Goal: Task Accomplishment & Management: Use online tool/utility

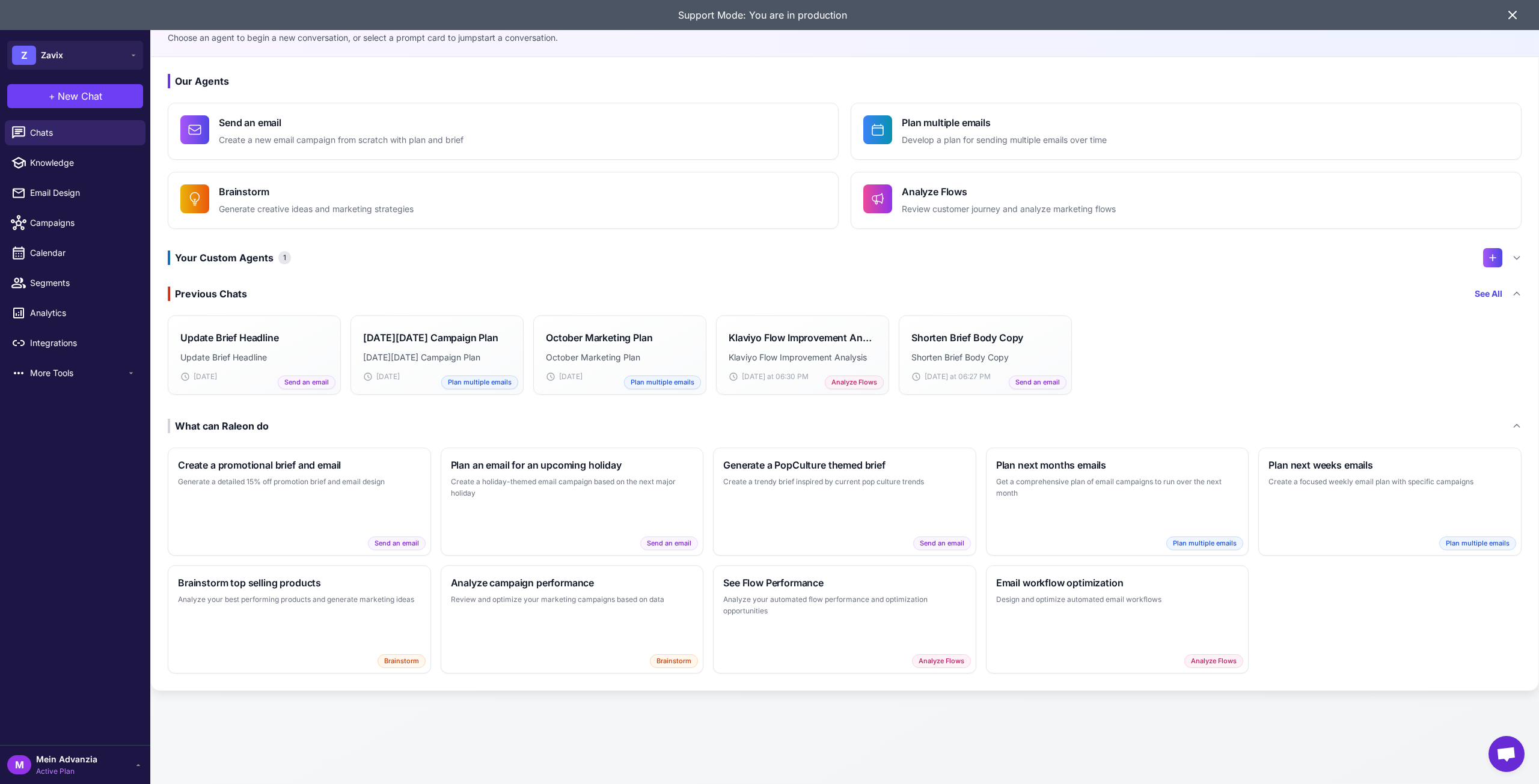
click at [1510, 20] on icon at bounding box center [1513, 15] width 15 height 15
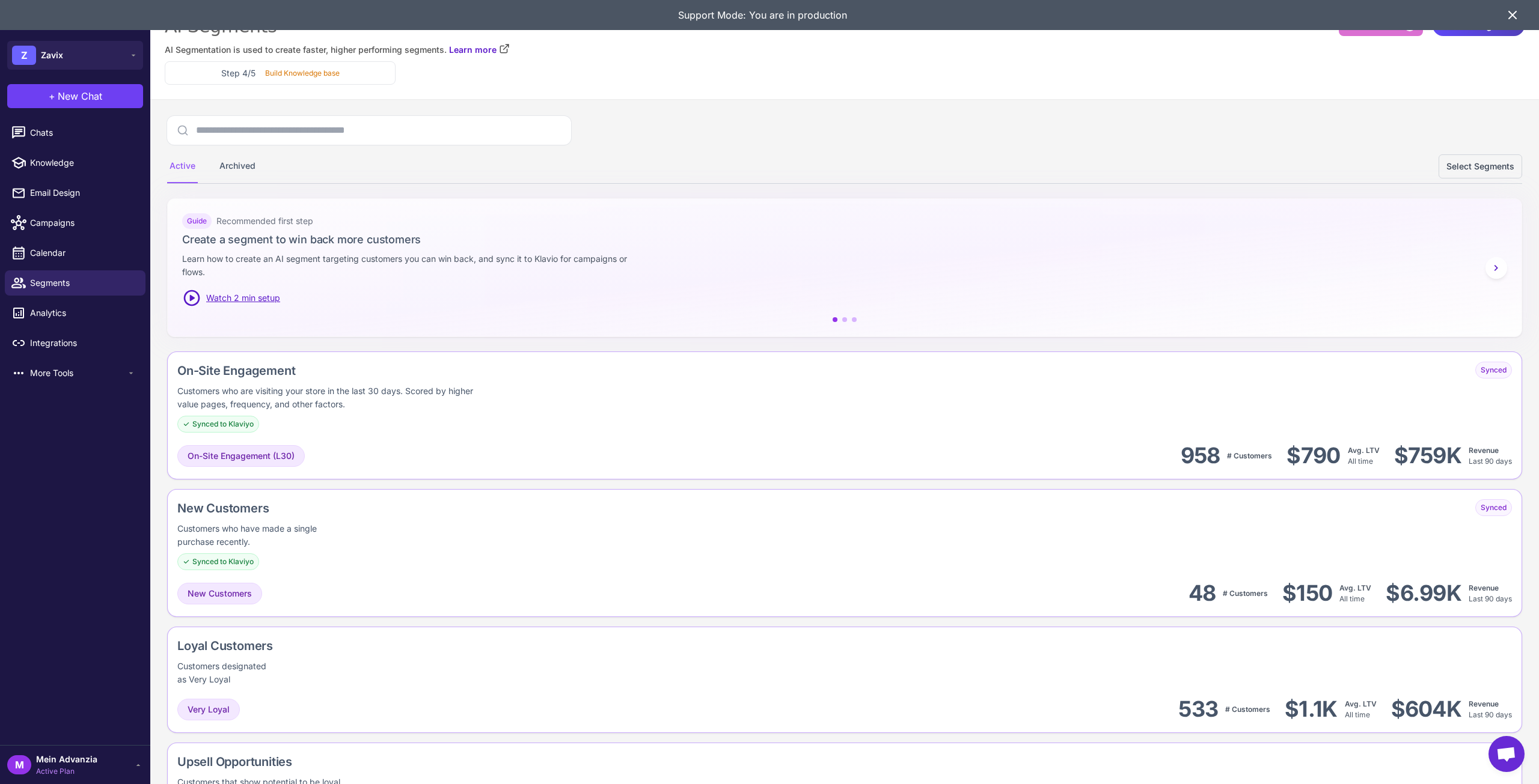
click at [1514, 15] on icon at bounding box center [1513, 15] width 15 height 15
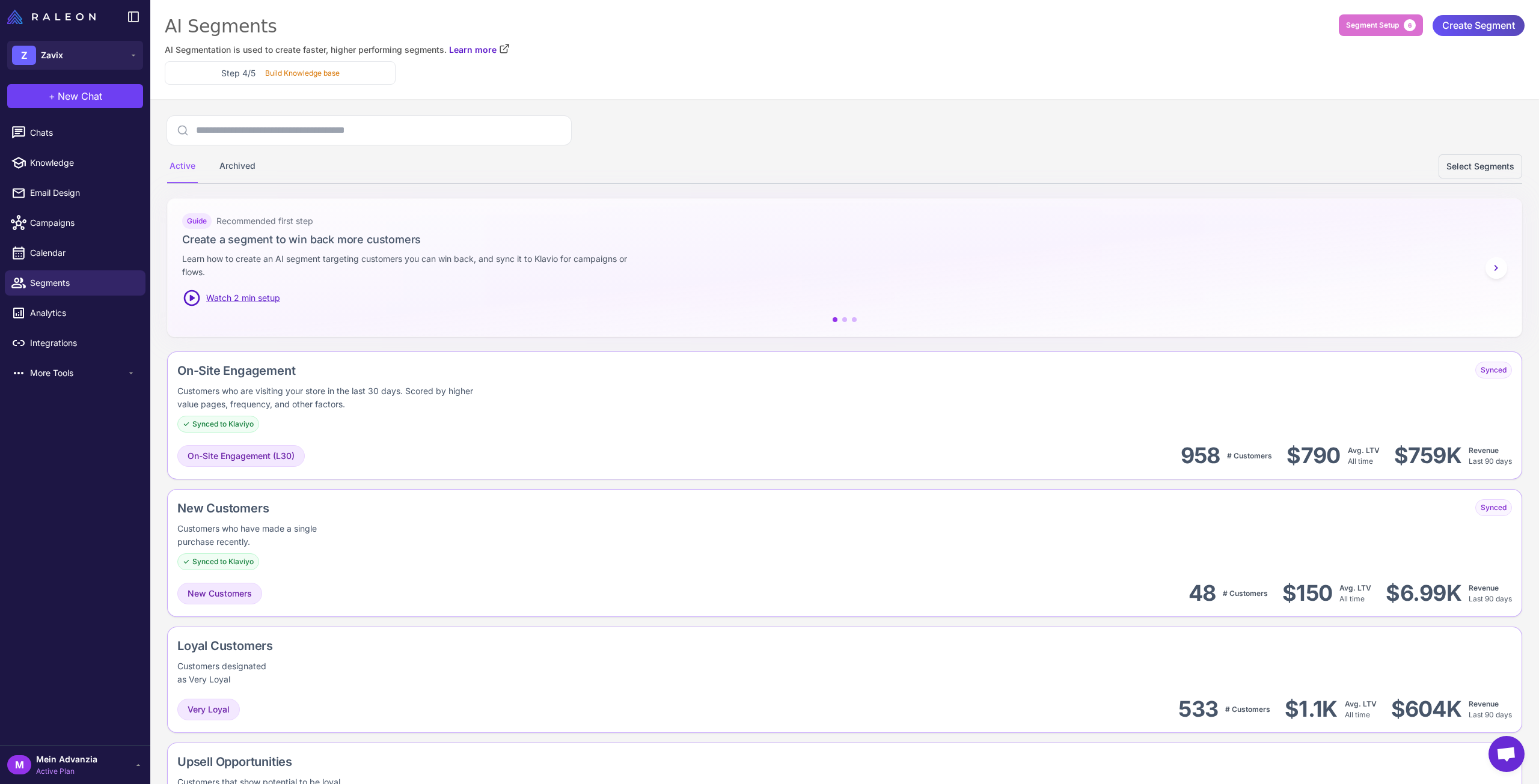
click at [1459, 27] on span "Create Segment" at bounding box center [1478, 25] width 73 height 21
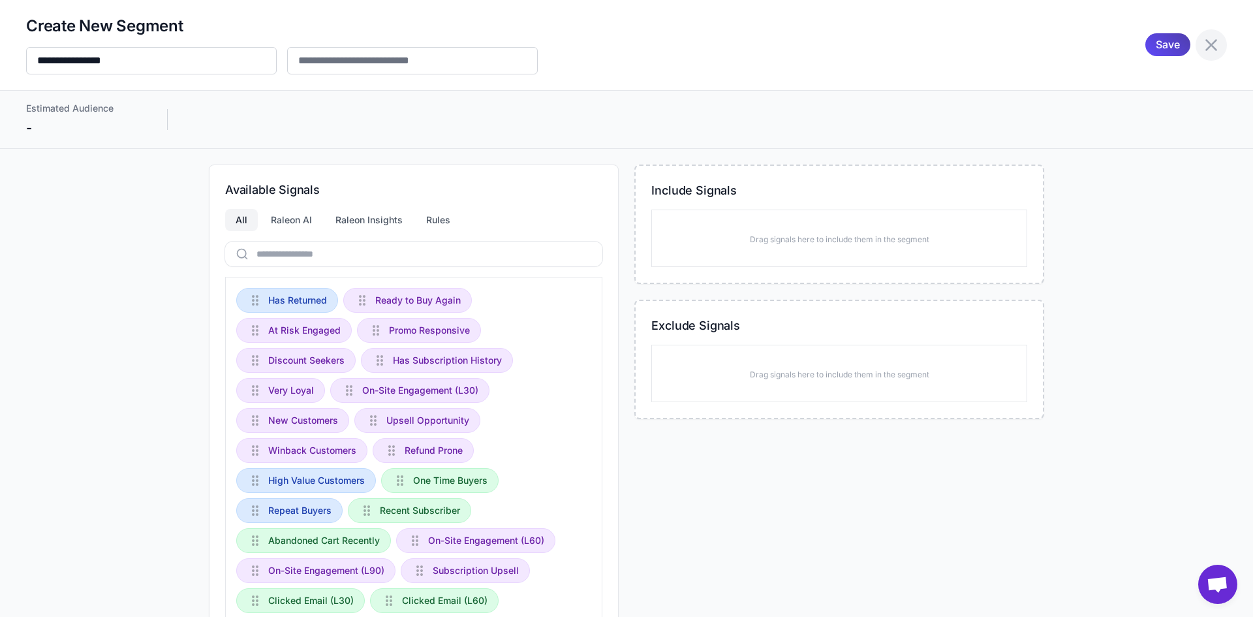
click at [1201, 40] on icon at bounding box center [1211, 45] width 21 height 21
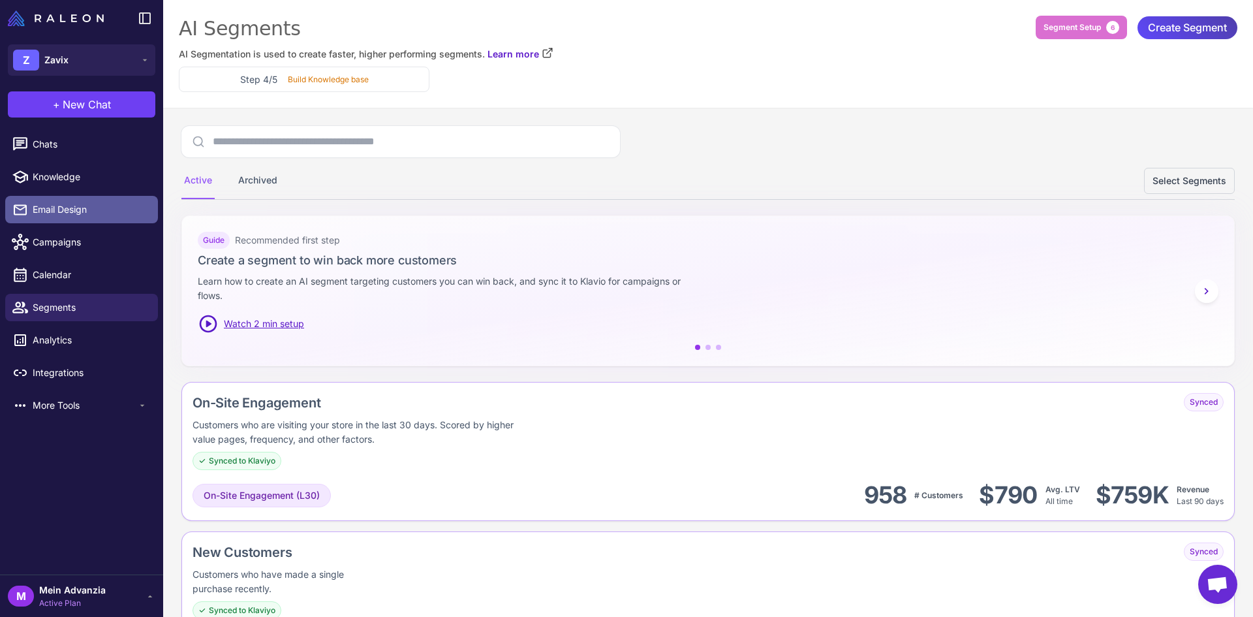
click at [55, 204] on span "Email Design" at bounding box center [90, 209] width 115 height 14
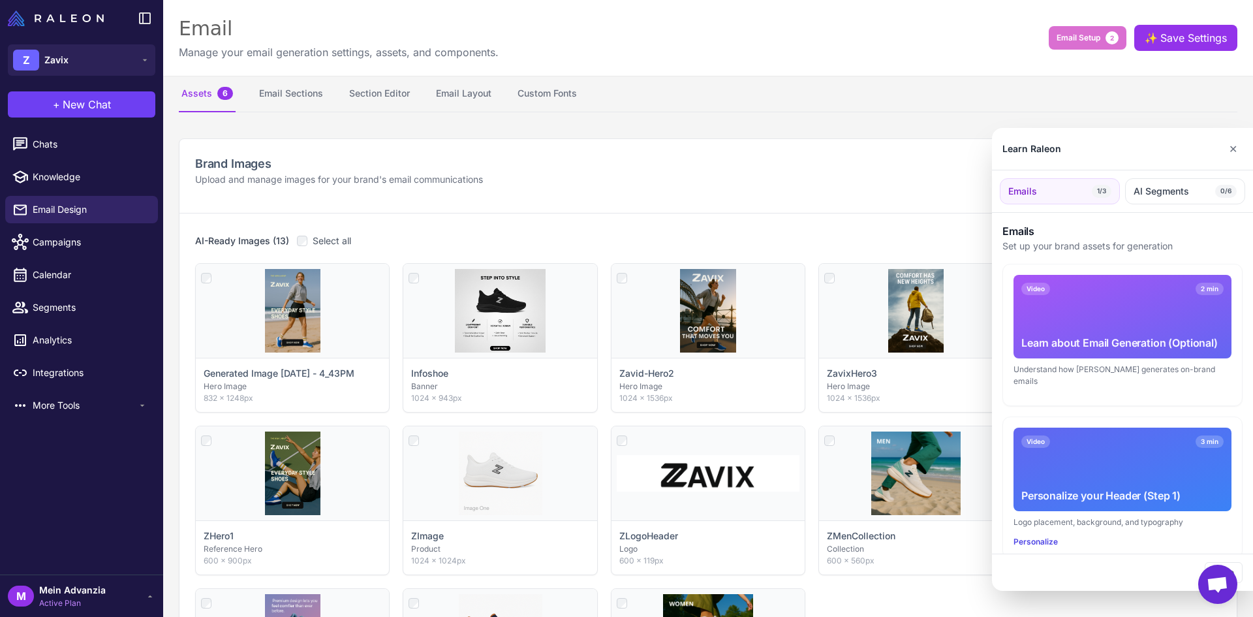
click at [291, 91] on div at bounding box center [626, 308] width 1253 height 617
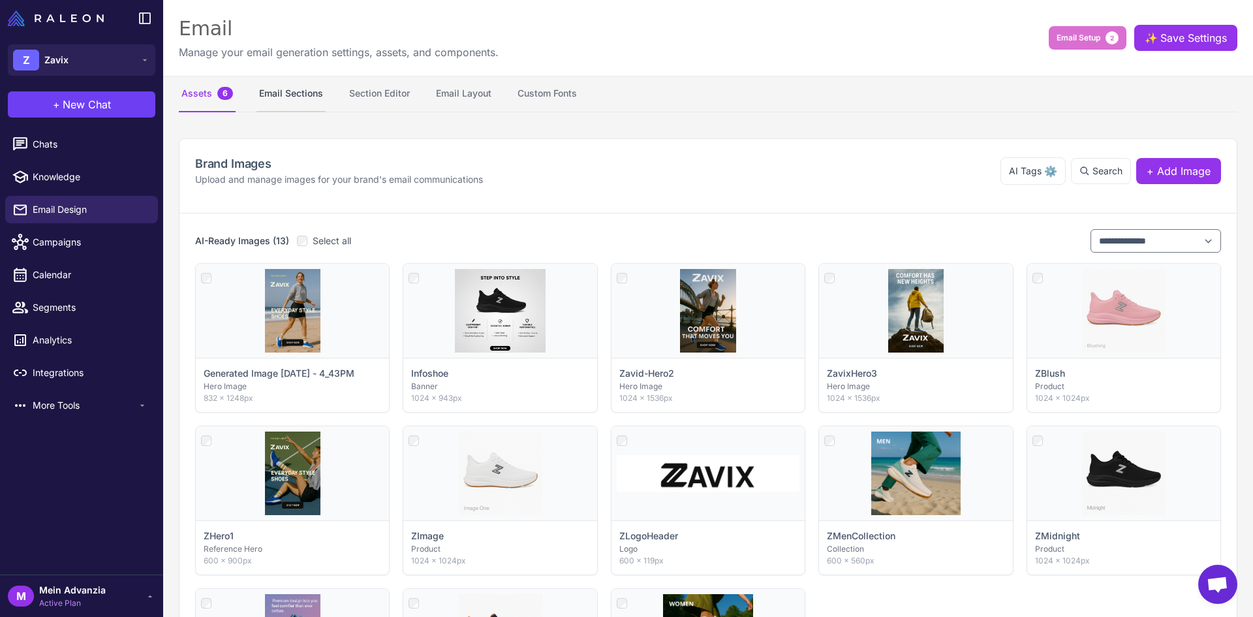
click at [290, 93] on button "Email Sections" at bounding box center [290, 94] width 69 height 37
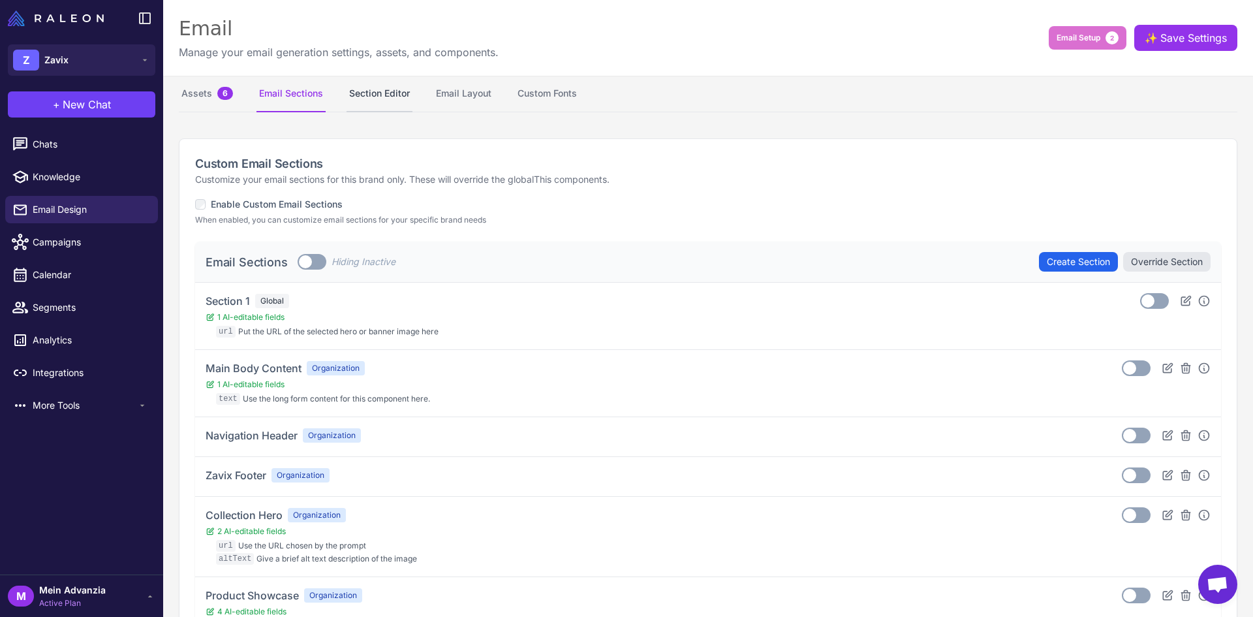
click at [377, 87] on button "Section Editor" at bounding box center [379, 94] width 66 height 37
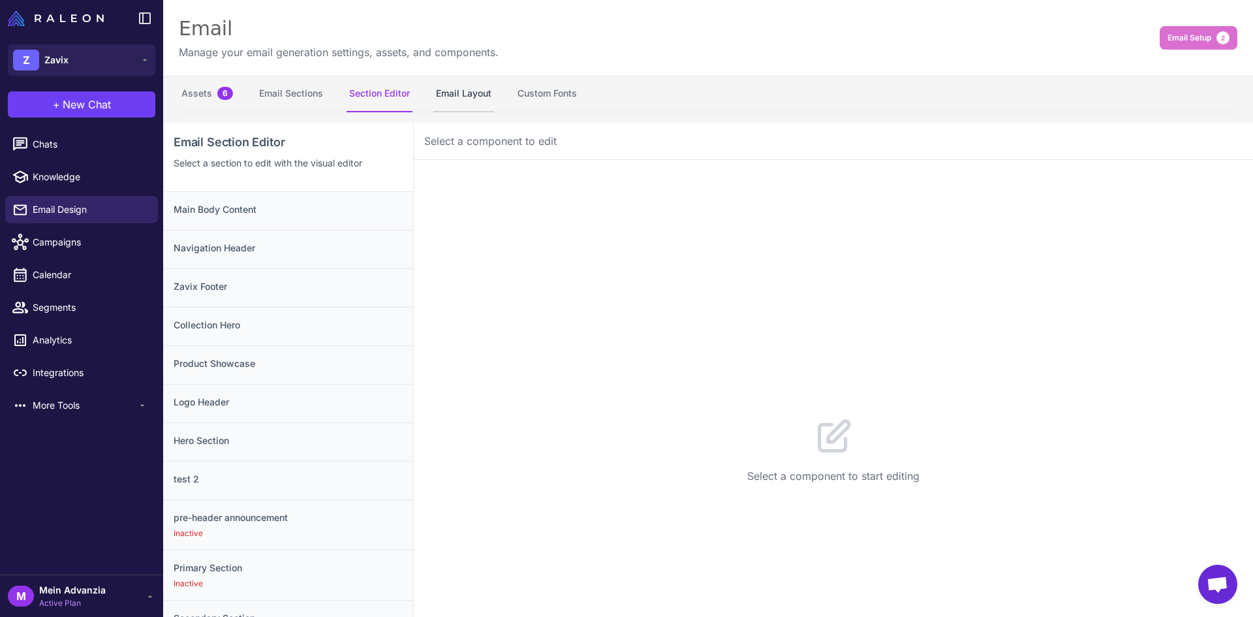
click at [458, 92] on button "Email Layout" at bounding box center [463, 94] width 61 height 37
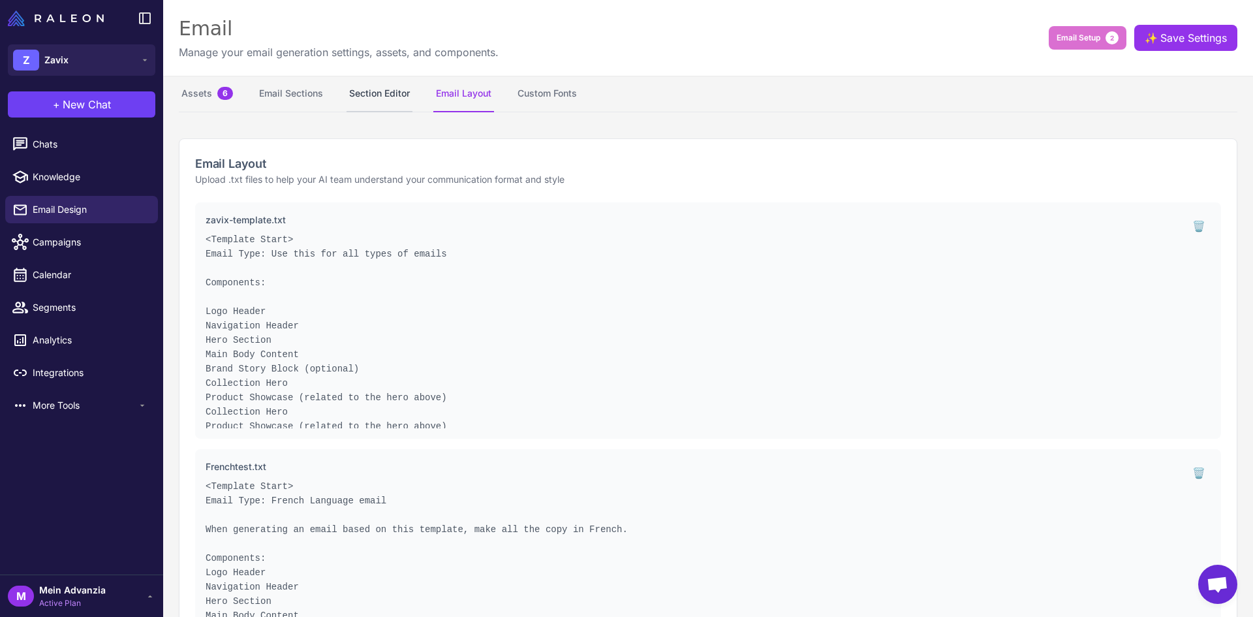
click at [380, 87] on button "Section Editor" at bounding box center [379, 94] width 66 height 37
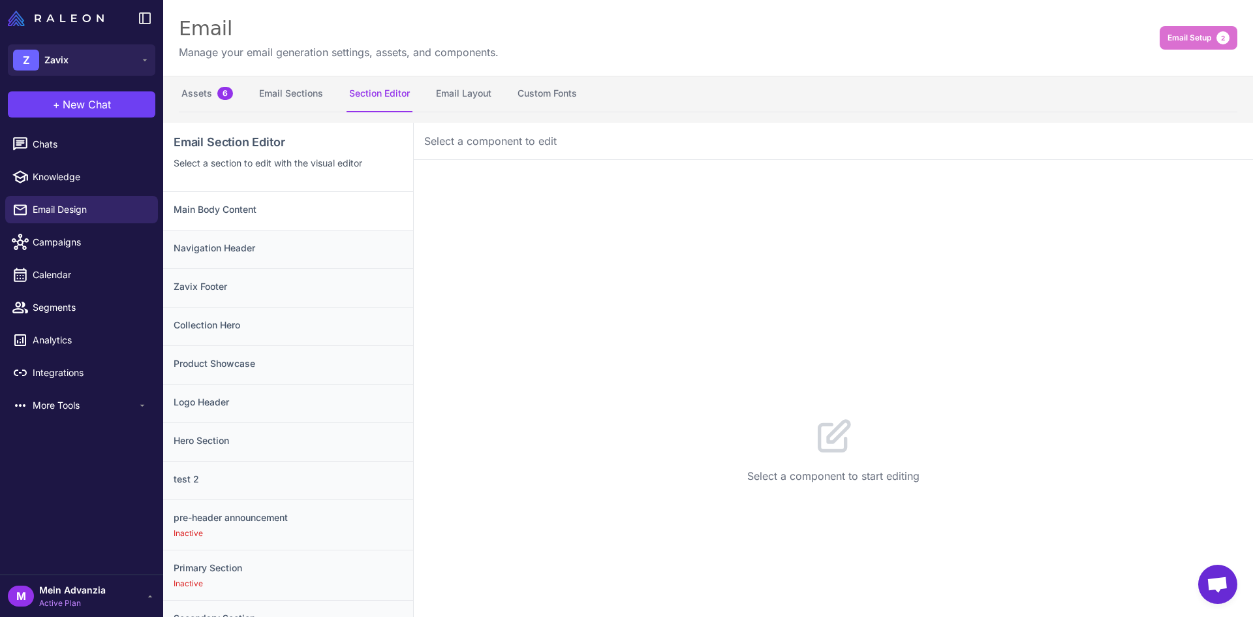
click at [311, 213] on h3 "Main Body Content" at bounding box center [288, 209] width 229 height 14
click at [273, 257] on div "Navigation Header" at bounding box center [288, 249] width 250 height 38
click at [474, 84] on button "Email Layout" at bounding box center [463, 94] width 61 height 37
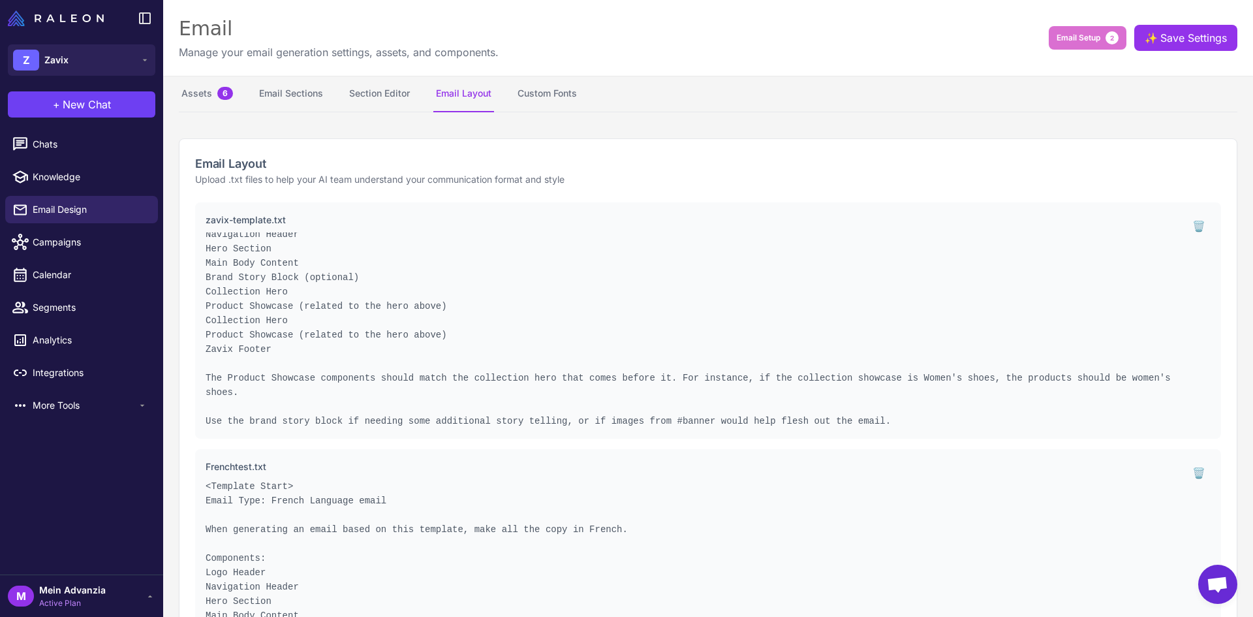
click at [147, 602] on div "M Mein Advanzia Active Plan" at bounding box center [81, 596] width 147 height 26
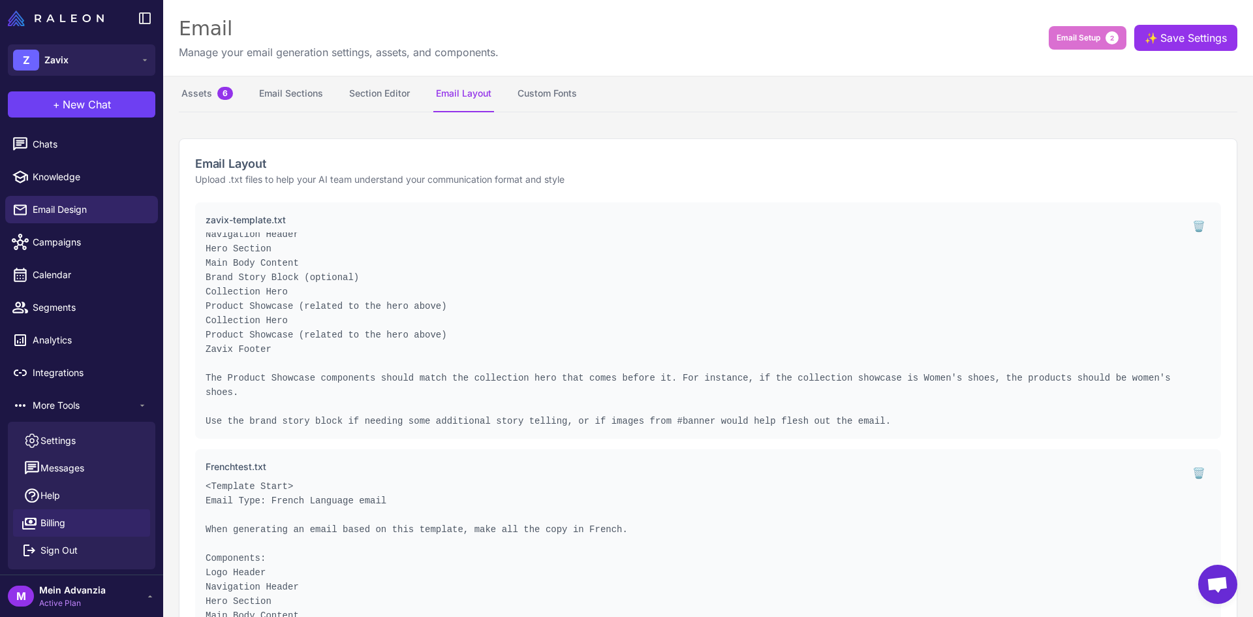
click at [57, 519] on span "Billing" at bounding box center [52, 522] width 25 height 14
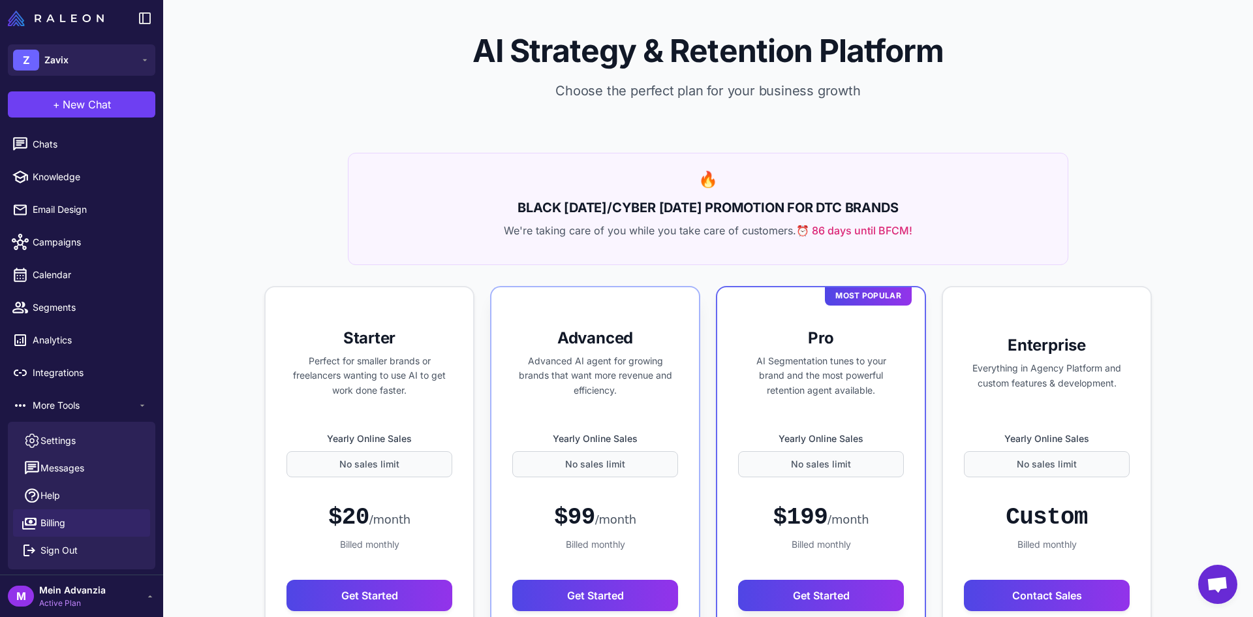
select select "*******"
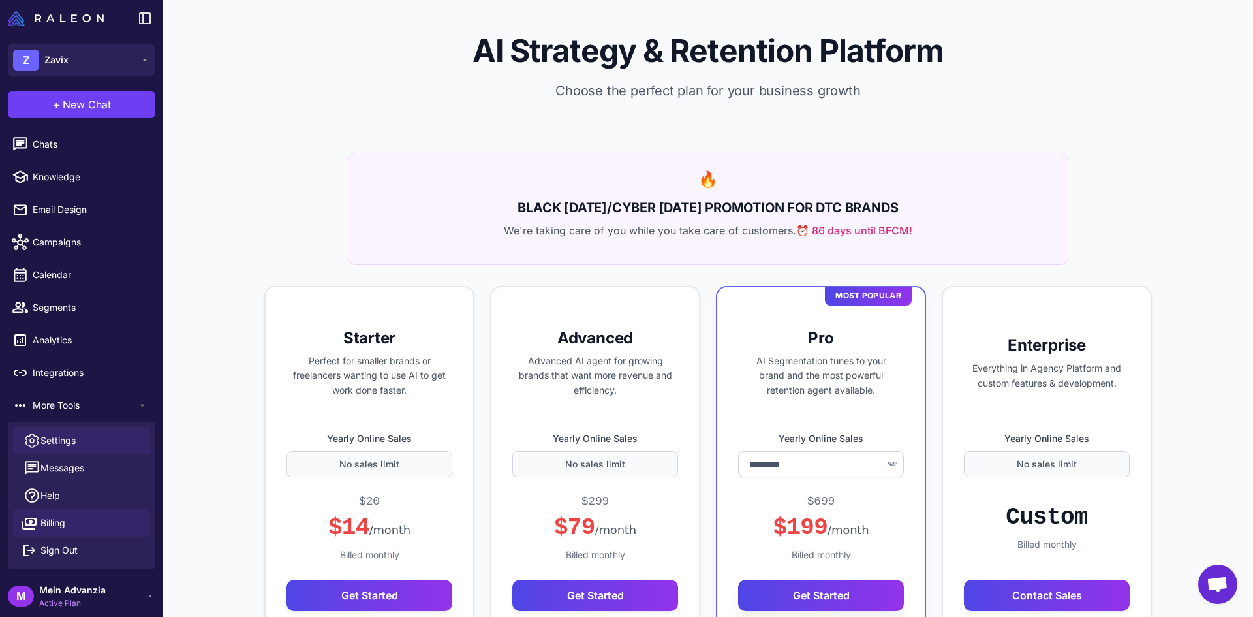
click at [65, 443] on span "Settings" at bounding box center [57, 440] width 35 height 14
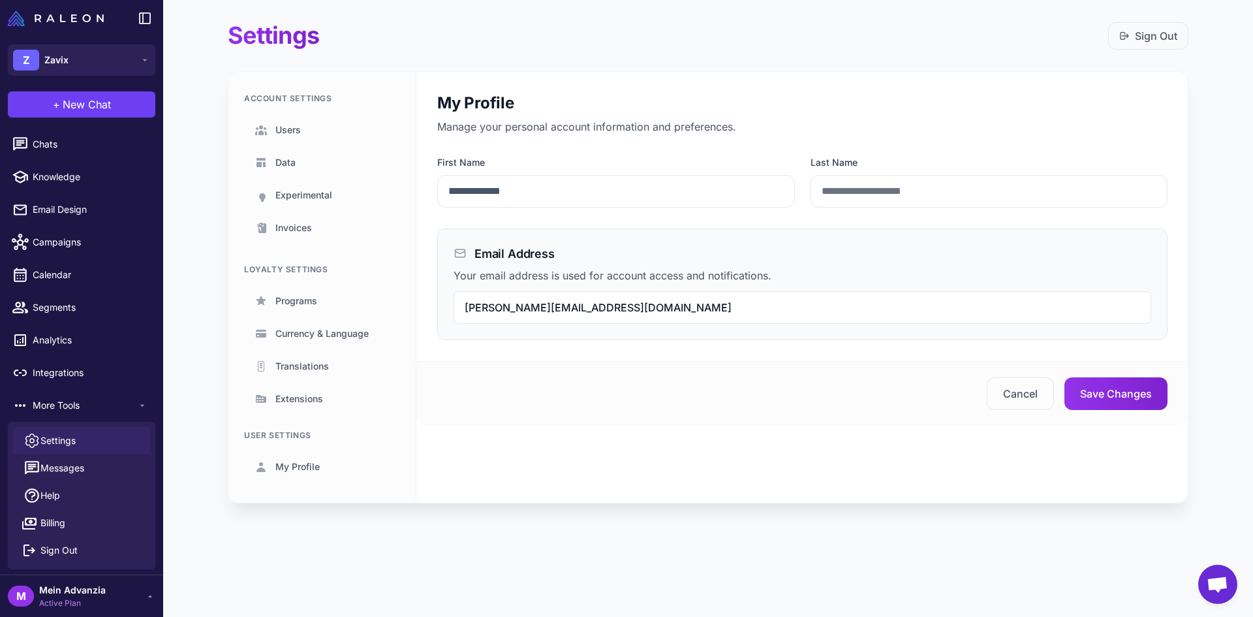
drag, startPoint x: 121, startPoint y: 102, endPoint x: 141, endPoint y: 117, distance: 25.2
click at [121, 102] on button "+ New Chat" at bounding box center [81, 104] width 147 height 26
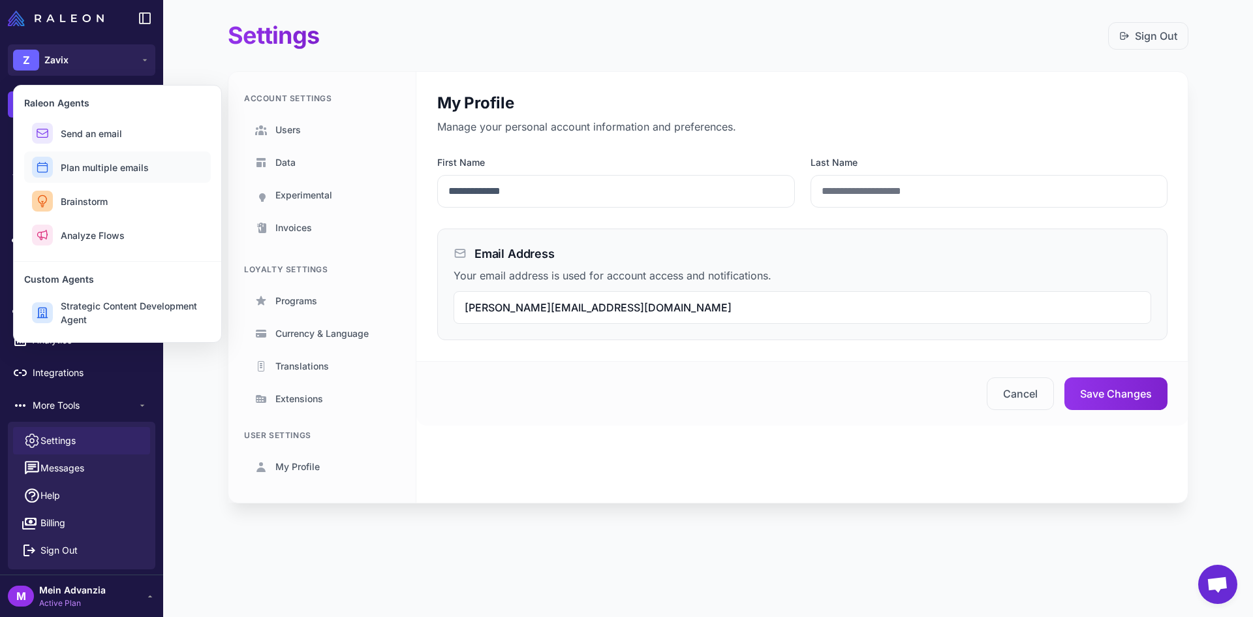
click at [110, 170] on span "Plan multiple emails" at bounding box center [105, 168] width 88 height 14
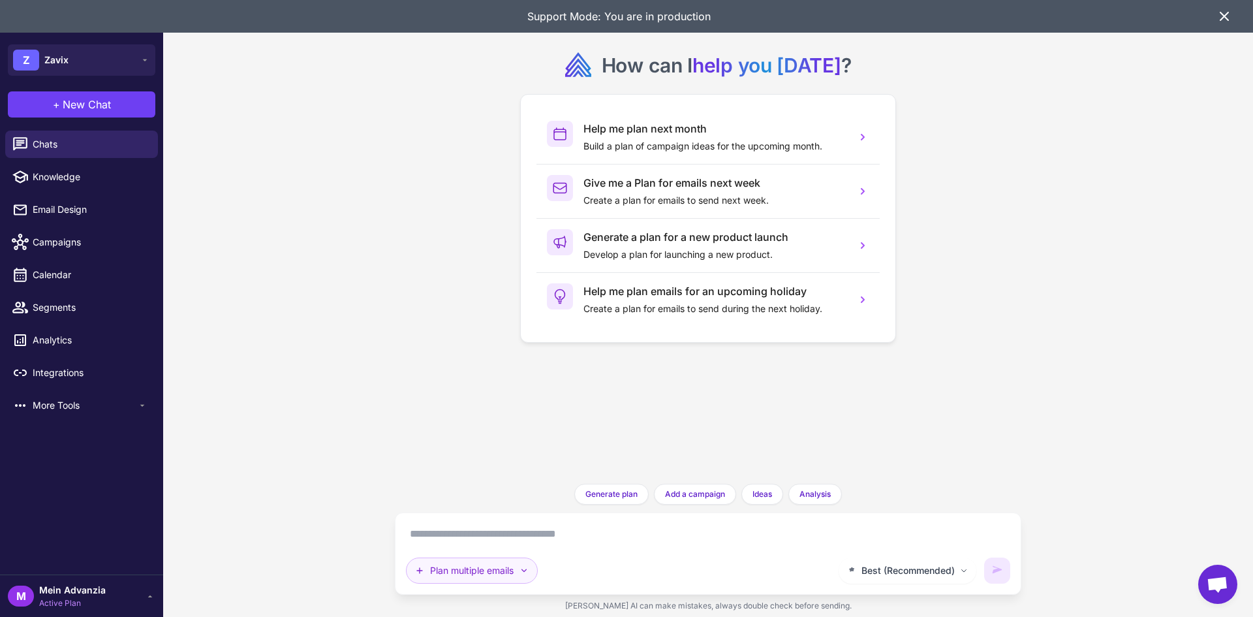
click at [468, 569] on button "Plan multiple emails" at bounding box center [472, 570] width 132 height 26
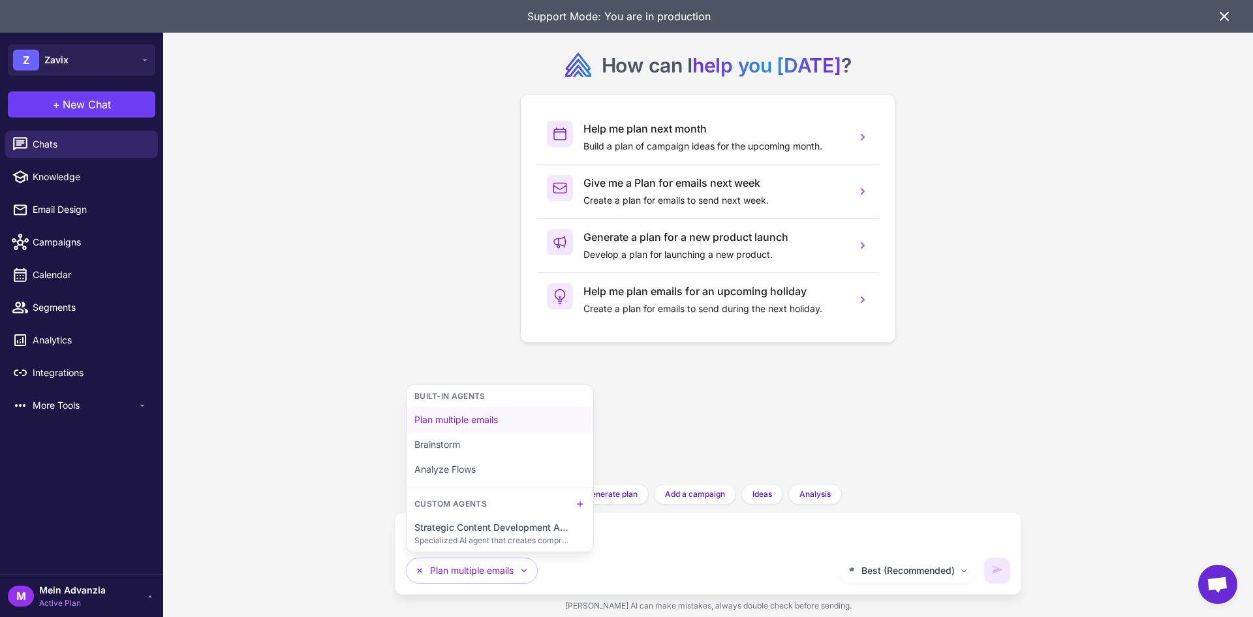
click at [330, 363] on div "How can I help you [DATE] ? Help me plan next month Build a plan of campaign id…" at bounding box center [708, 308] width 1090 height 617
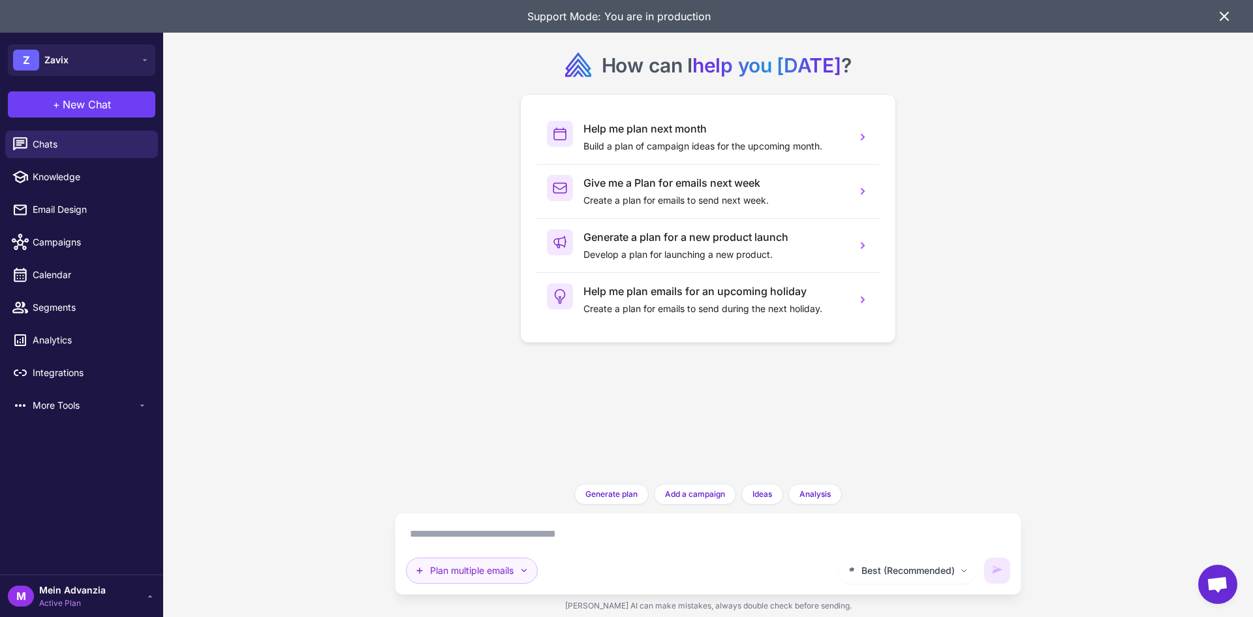
click at [499, 583] on button "Plan multiple emails" at bounding box center [472, 570] width 132 height 26
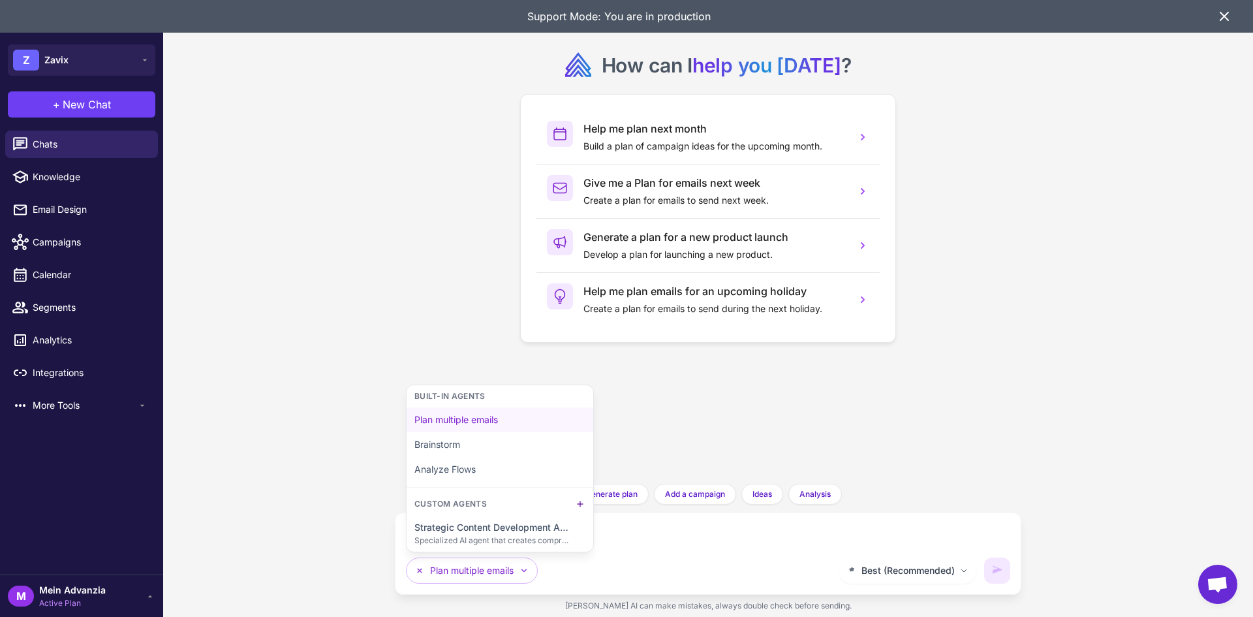
click at [579, 504] on icon at bounding box center [579, 503] width 5 height 5
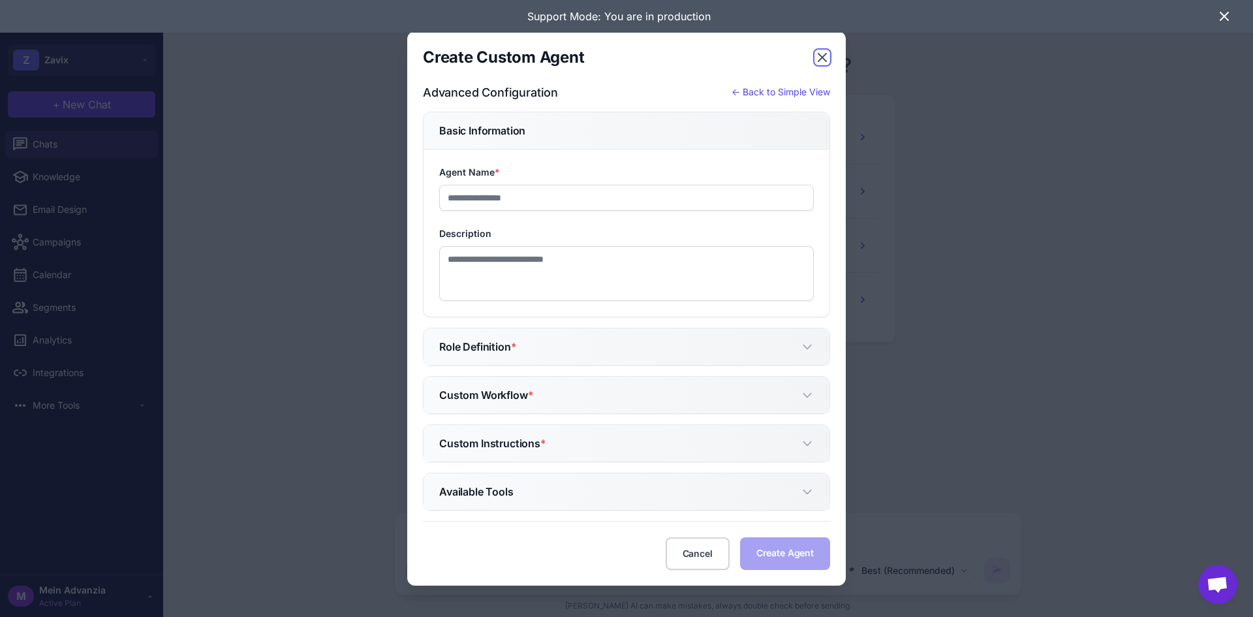
click at [824, 57] on icon "button" at bounding box center [822, 58] width 16 height 16
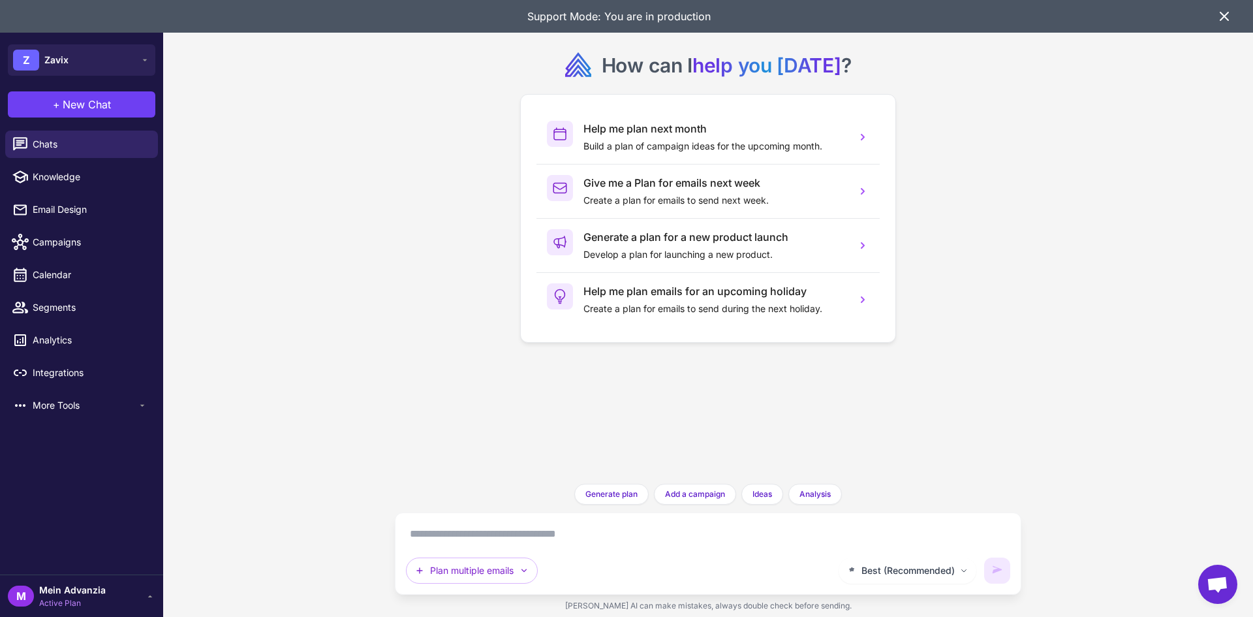
click at [1215, 19] on div "Support Mode: You are in production" at bounding box center [618, 16] width 1195 height 33
click at [1225, 18] on icon at bounding box center [1224, 16] width 8 height 8
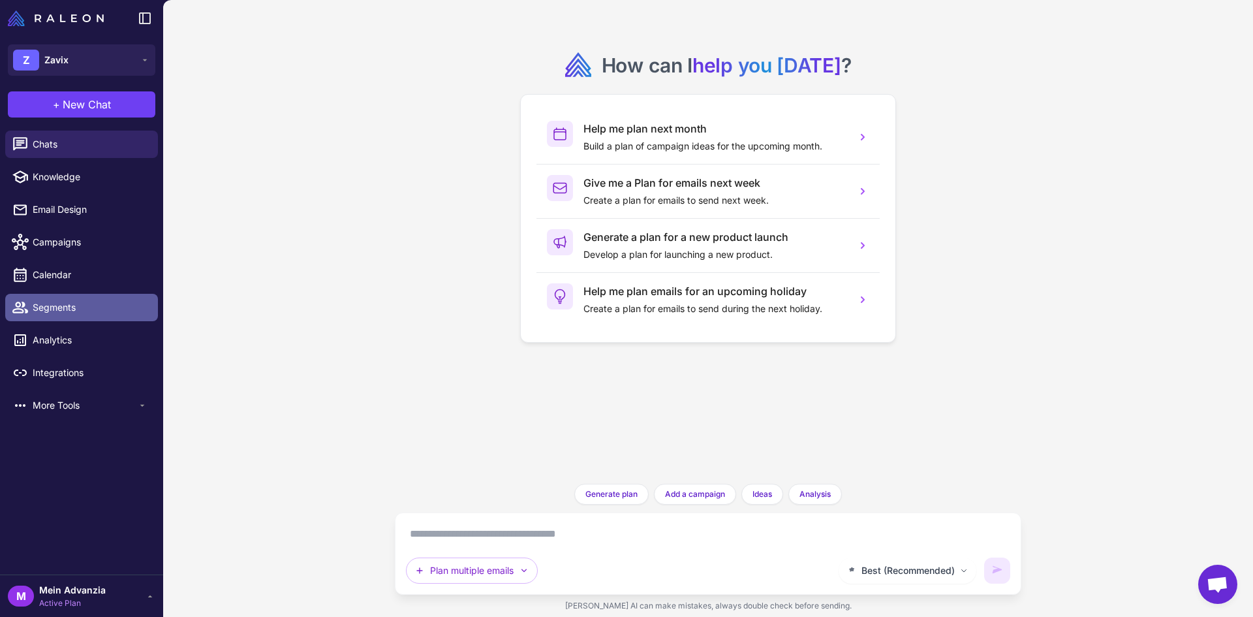
click at [76, 310] on span "Segments" at bounding box center [90, 307] width 115 height 14
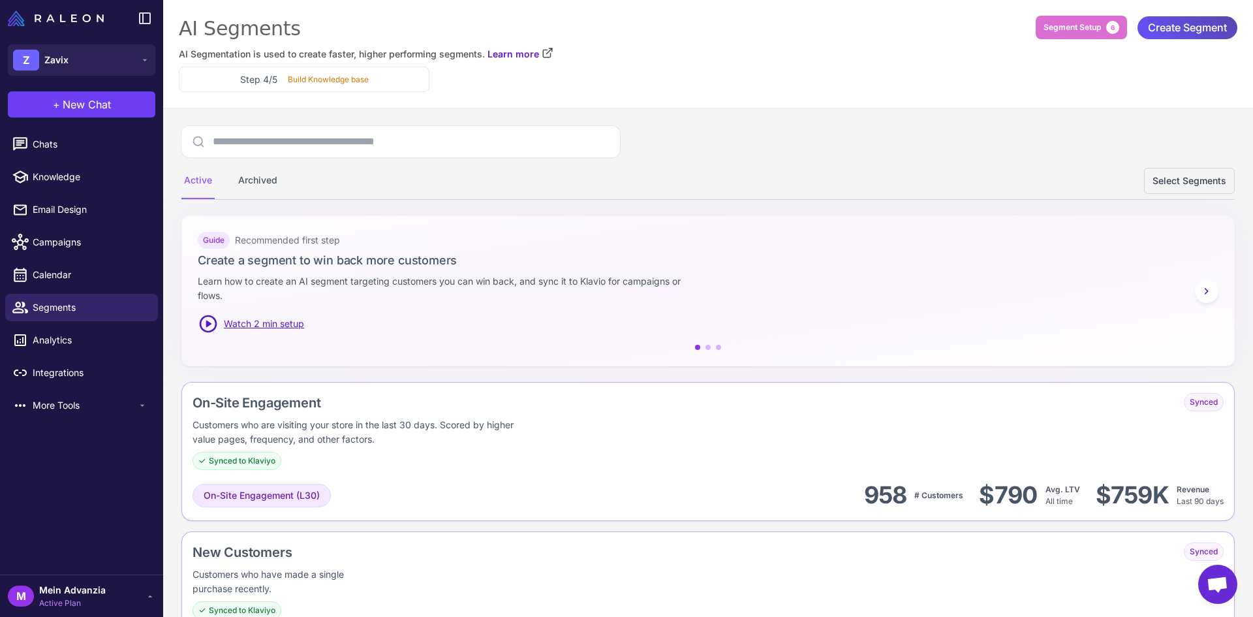
click at [1185, 27] on span "Create Segment" at bounding box center [1187, 27] width 79 height 23
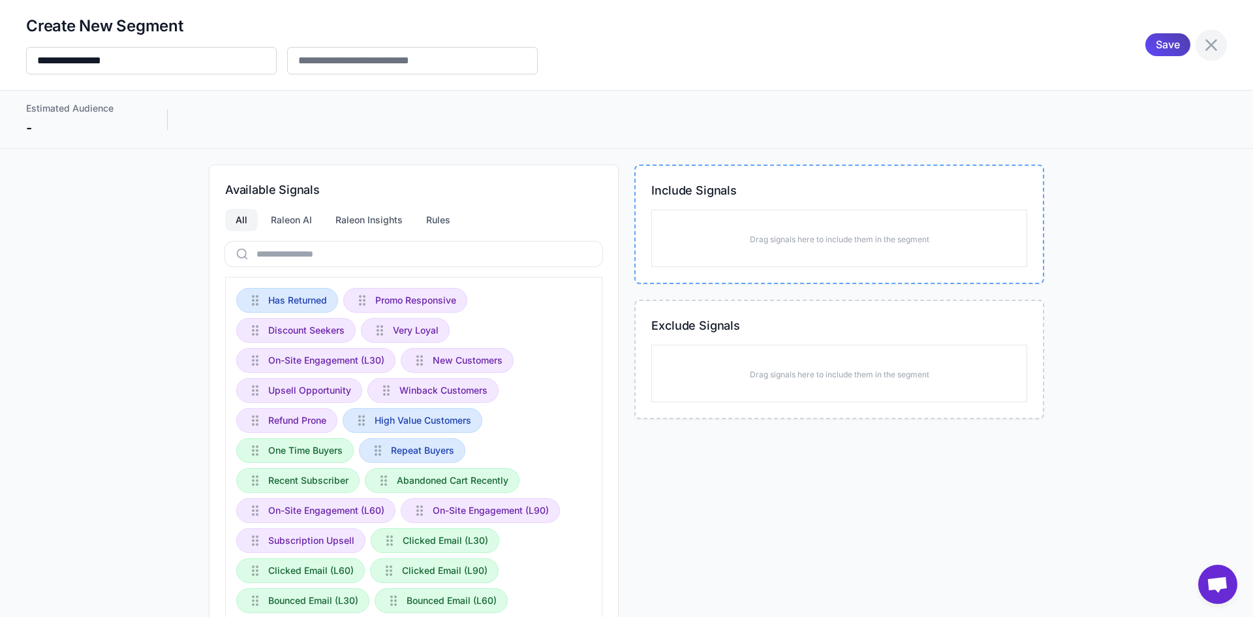
click at [1204, 38] on icon at bounding box center [1211, 45] width 21 height 21
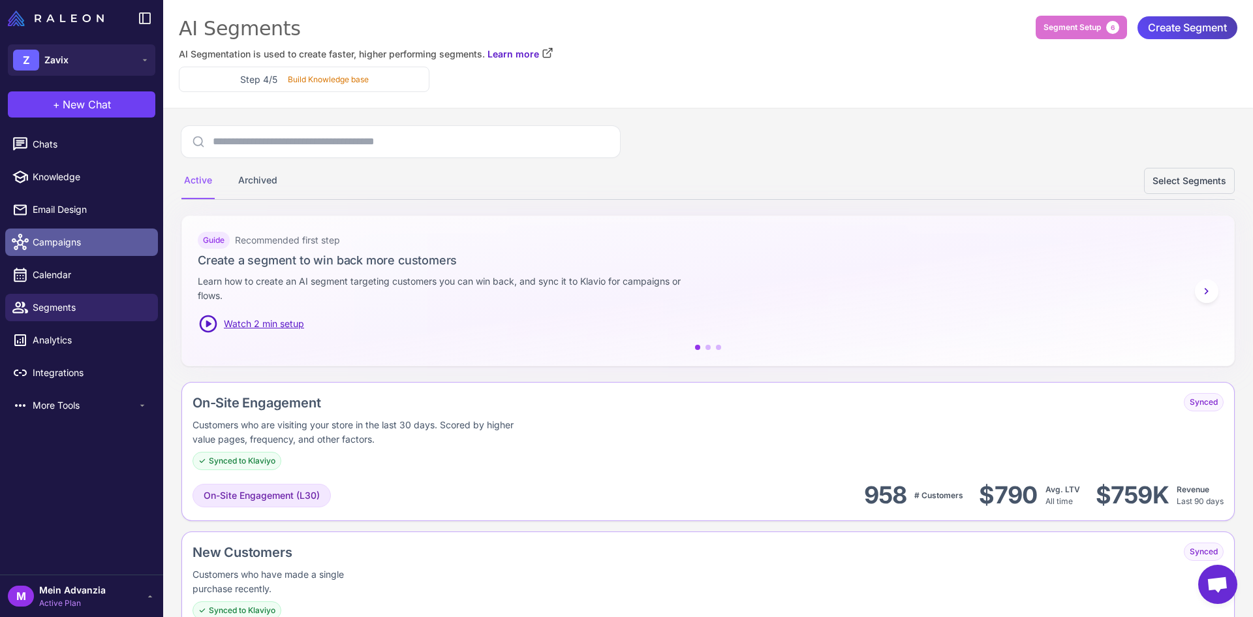
click at [77, 236] on span "Campaigns" at bounding box center [90, 242] width 115 height 14
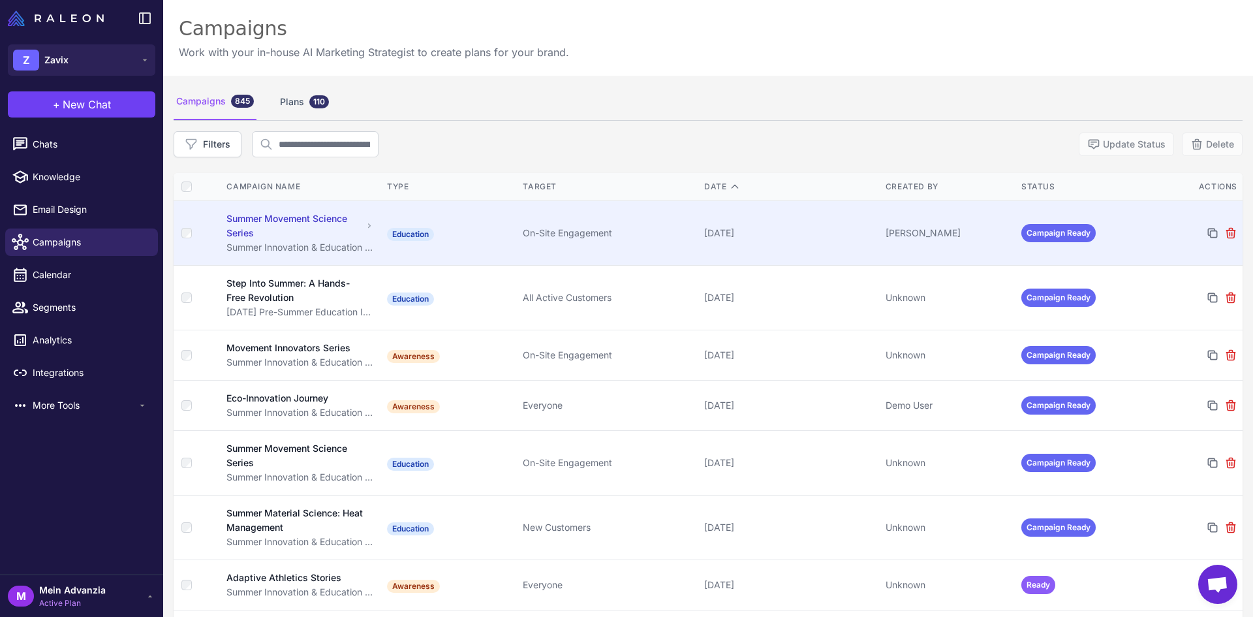
click at [517, 234] on td "On-Site Engagement" at bounding box center [607, 233] width 181 height 65
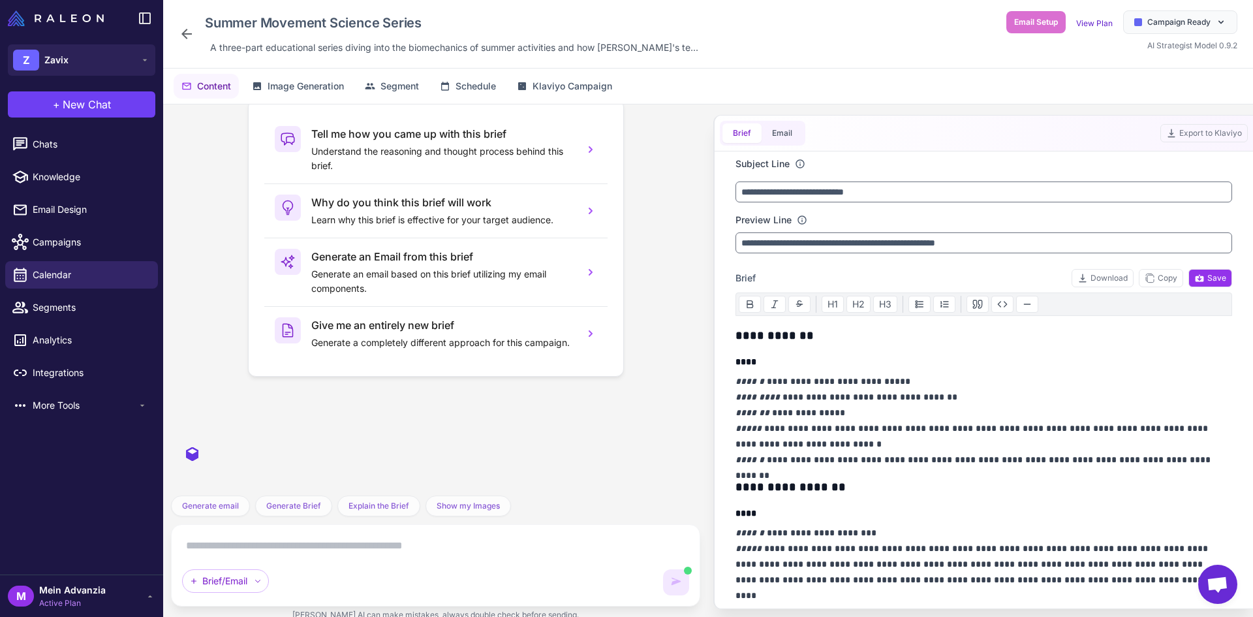
scroll to position [3352, 0]
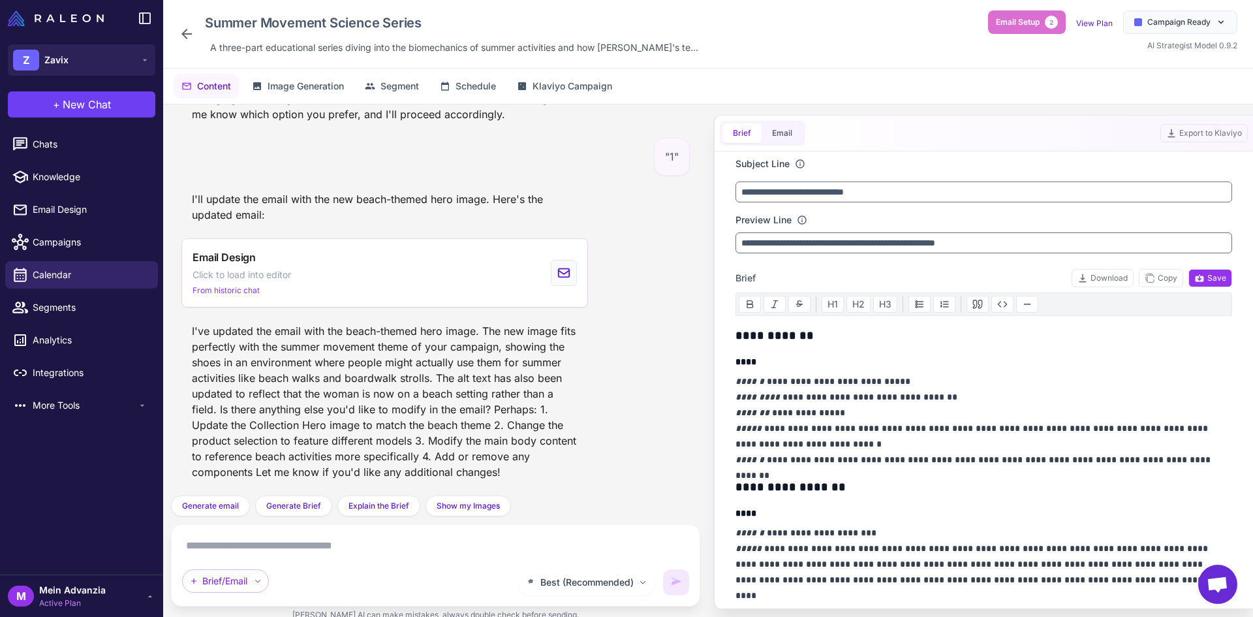
click at [805, 147] on div "Brief Email Export to Klaviyo" at bounding box center [983, 133] width 538 height 36
click at [790, 133] on button "Email" at bounding box center [781, 133] width 41 height 20
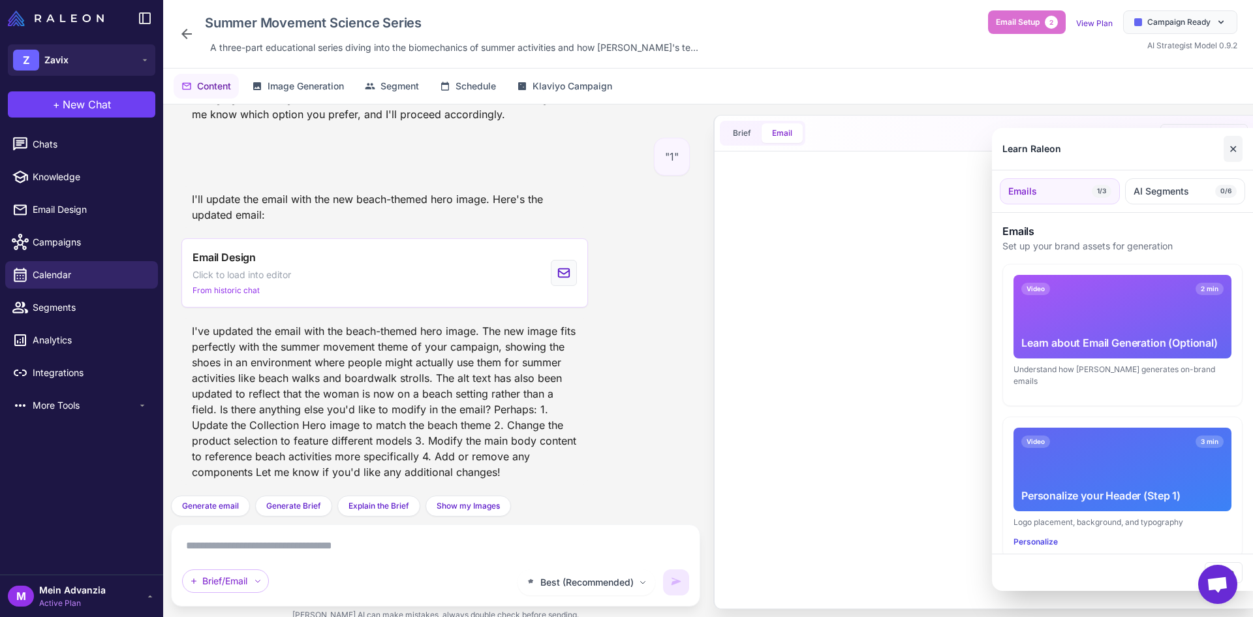
click at [1227, 145] on button "✕" at bounding box center [1232, 149] width 19 height 26
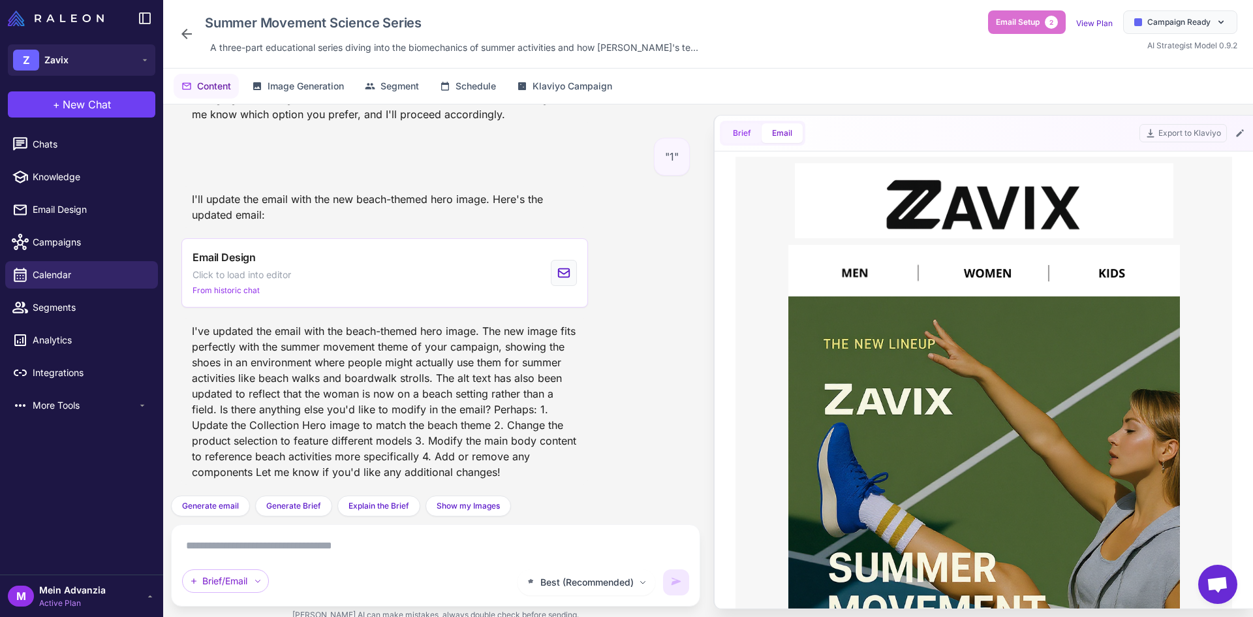
scroll to position [0, 0]
click at [746, 140] on button "Brief" at bounding box center [741, 133] width 39 height 20
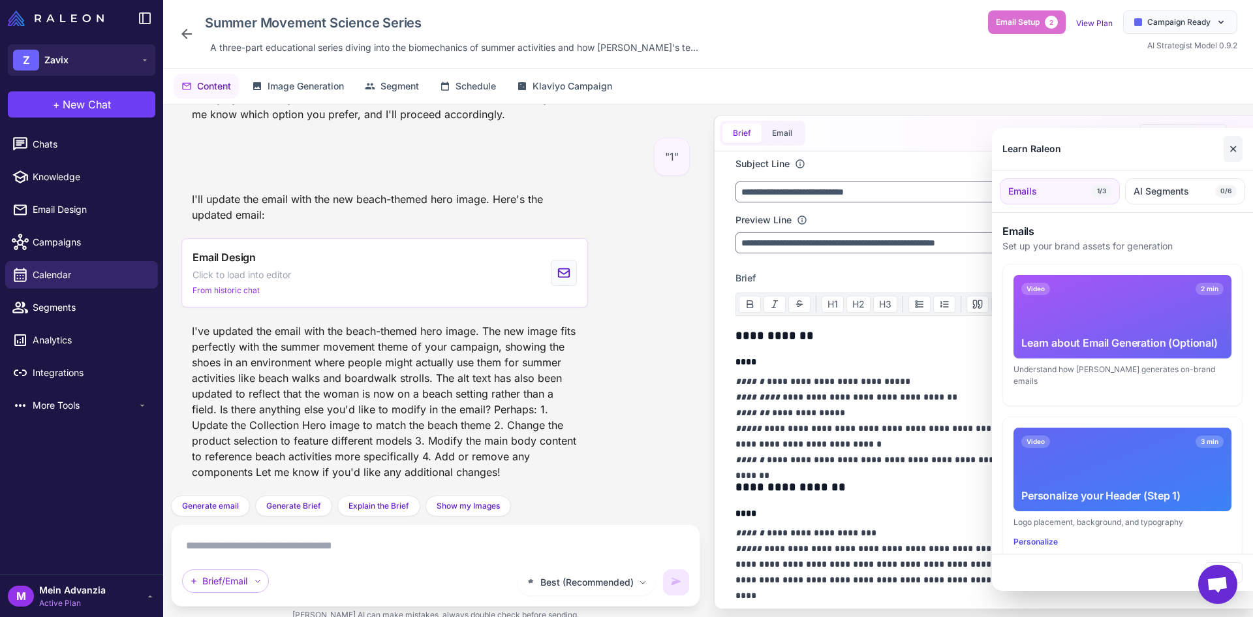
click at [1235, 143] on button "✕" at bounding box center [1232, 149] width 19 height 26
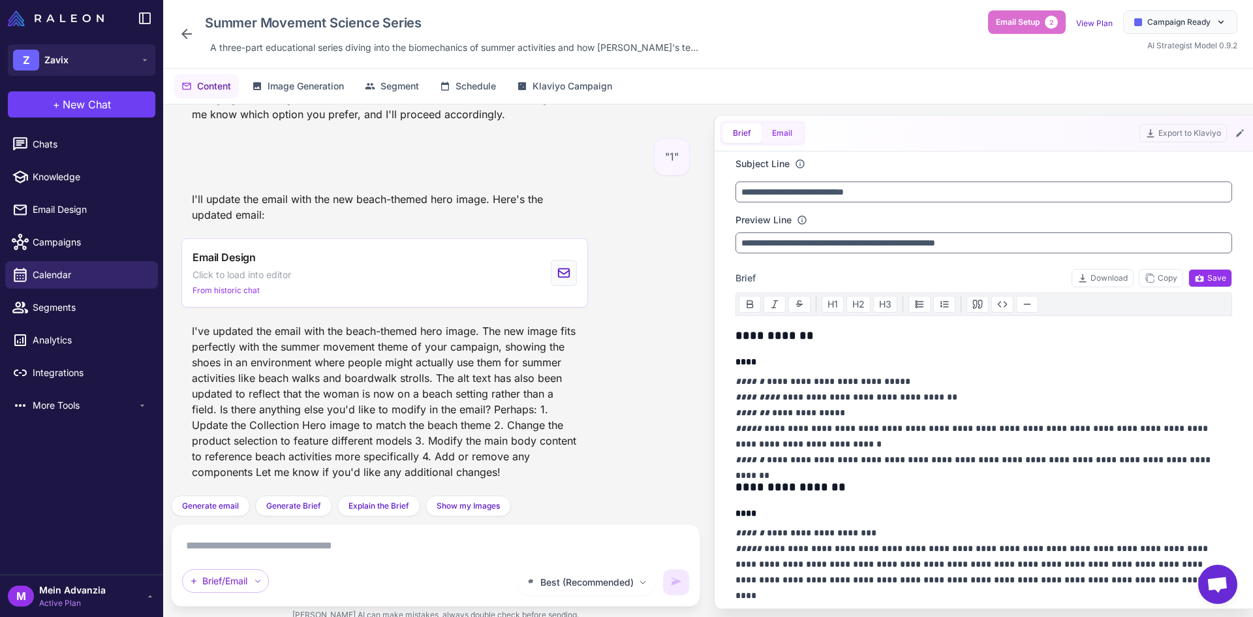
click at [776, 136] on button "Email" at bounding box center [781, 133] width 41 height 20
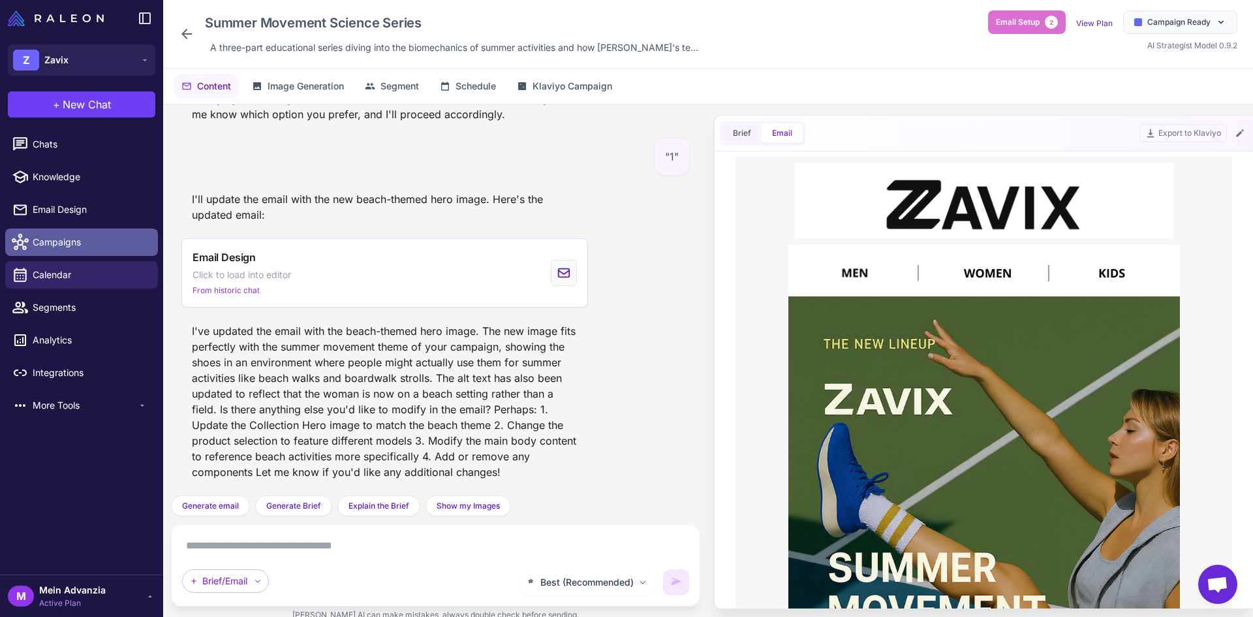
click at [84, 244] on span "Campaigns" at bounding box center [90, 242] width 115 height 14
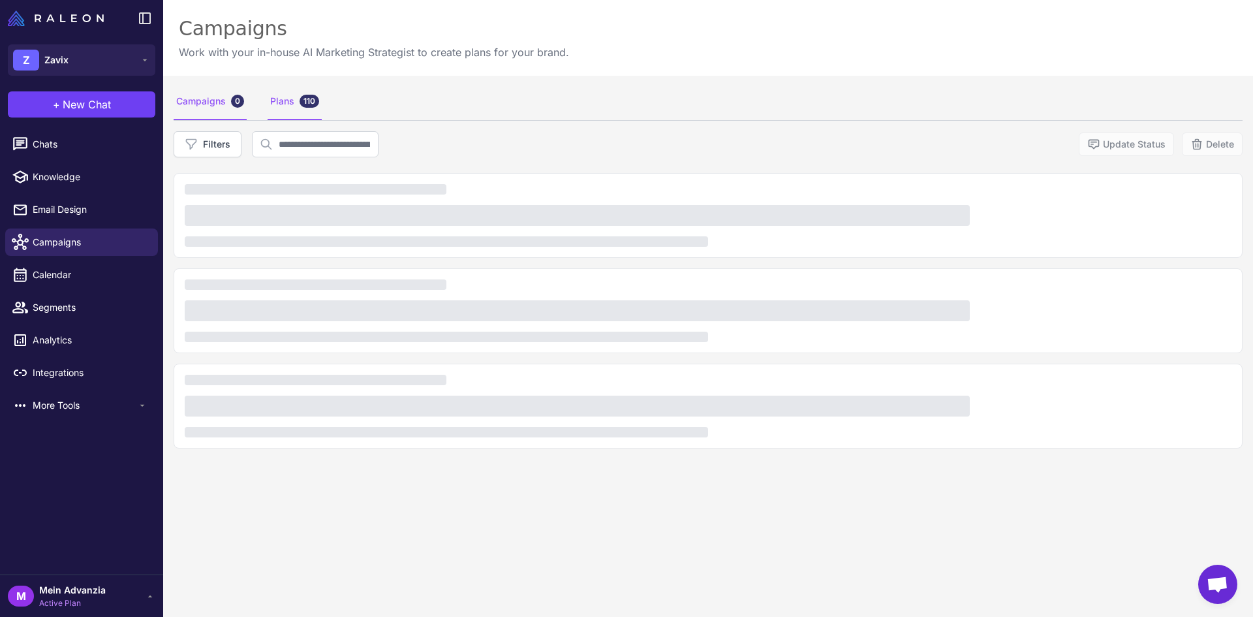
click at [296, 91] on div "Plans 110" at bounding box center [295, 102] width 54 height 37
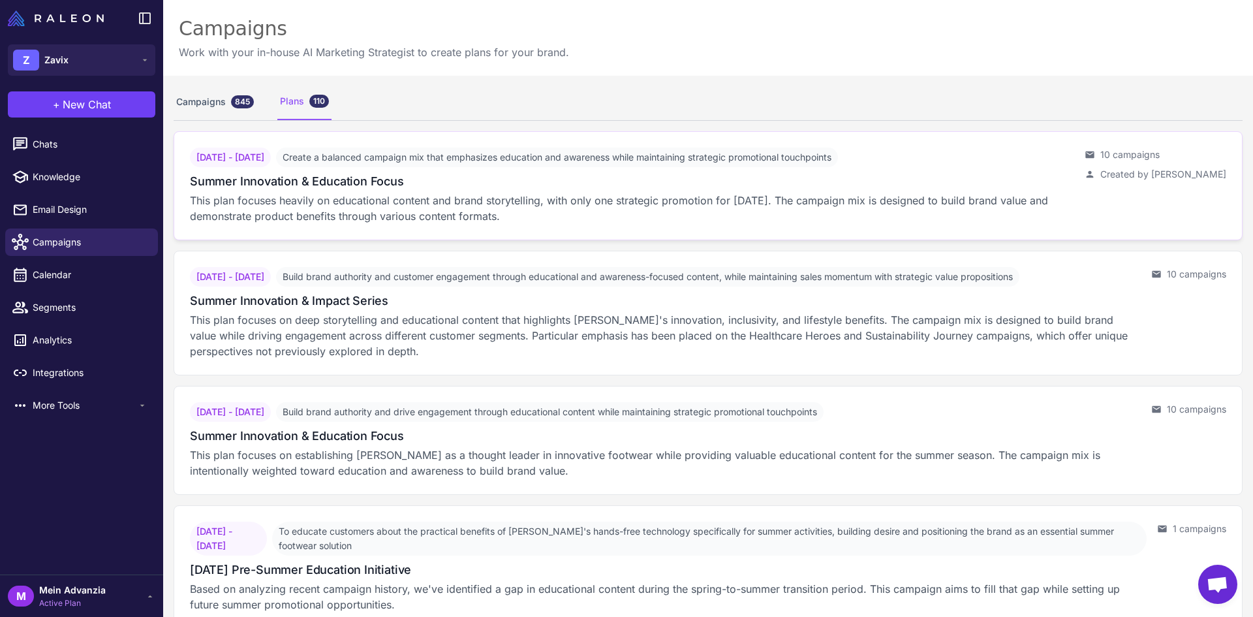
click at [1013, 181] on div "Summer Innovation & Education Focus" at bounding box center [632, 181] width 884 height 18
